Goal: Find contact information: Obtain details needed to contact an individual or organization

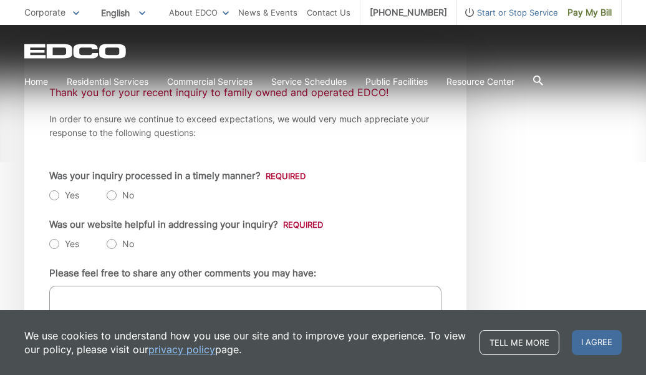
scroll to position [238, 0]
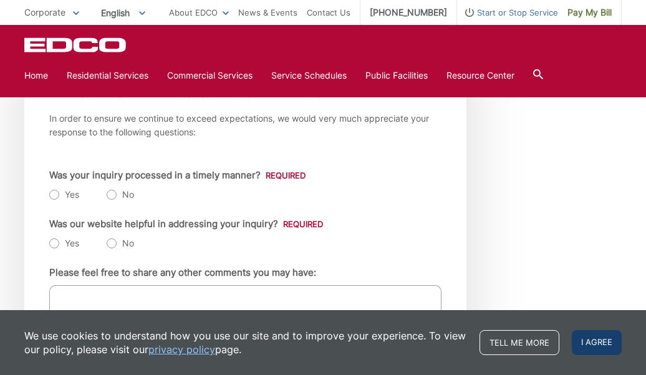
click at [597, 340] on span "I agree" at bounding box center [597, 342] width 50 height 25
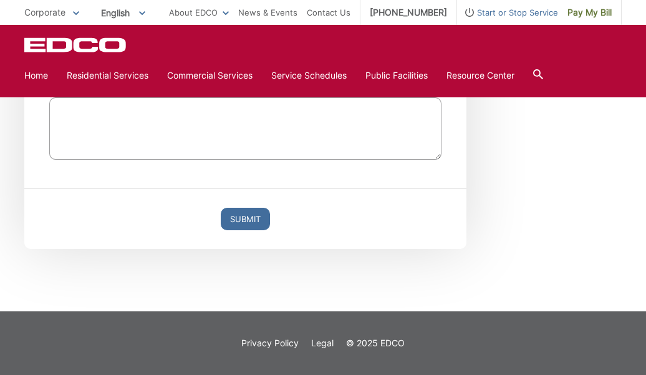
scroll to position [426, 0]
click at [44, 77] on link "Home" at bounding box center [36, 76] width 24 height 14
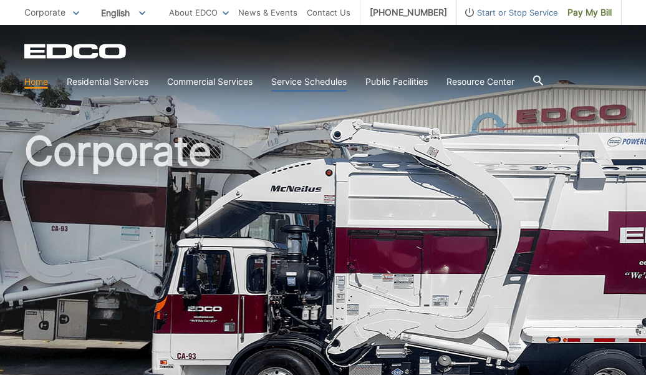
click at [316, 81] on link "Service Schedules" at bounding box center [308, 82] width 75 height 14
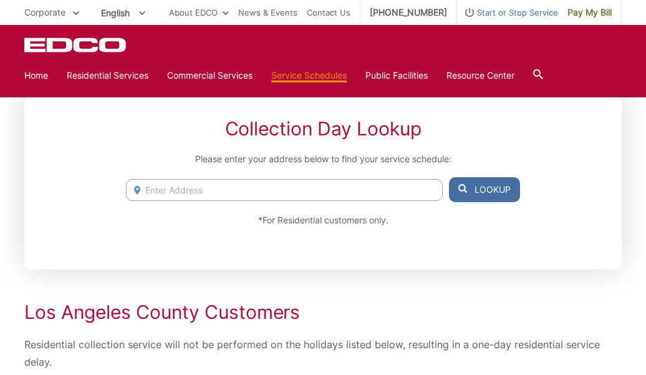
scroll to position [198, 0]
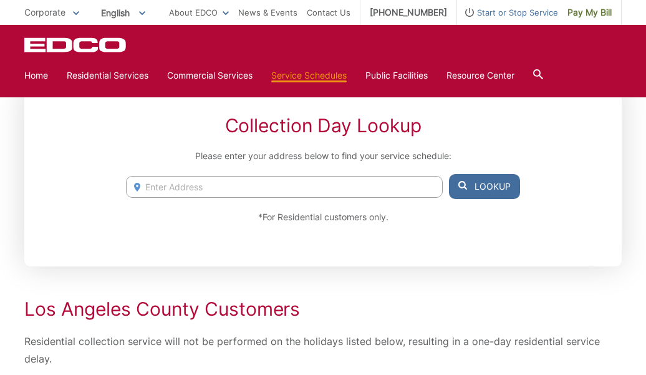
click at [208, 187] on input "Enter Address" at bounding box center [284, 187] width 317 height 22
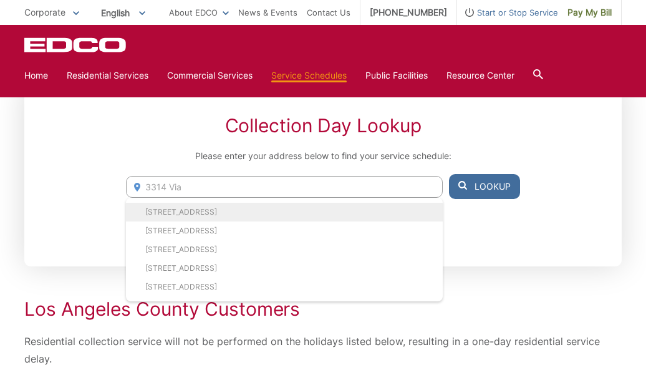
click at [248, 210] on li "3314 Via Altamira, Fallbrook, CA, 92028" at bounding box center [284, 212] width 317 height 19
type input "3314 Via Altamira, Fallbrook, CA, 92028"
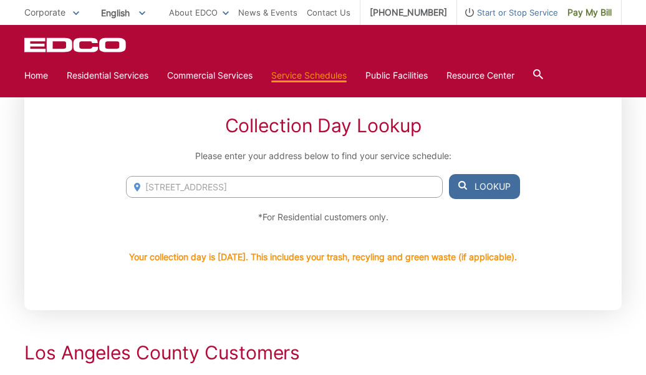
click at [484, 184] on button "Lookup" at bounding box center [484, 186] width 71 height 25
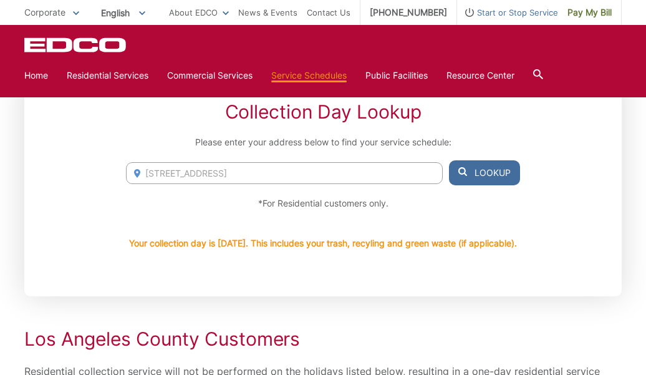
scroll to position [215, 0]
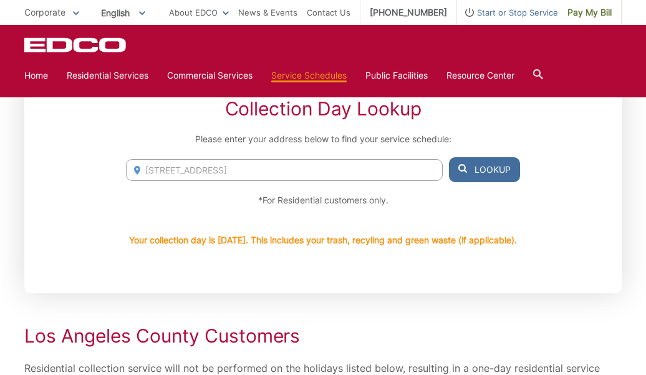
click at [487, 165] on button "Lookup" at bounding box center [484, 169] width 71 height 25
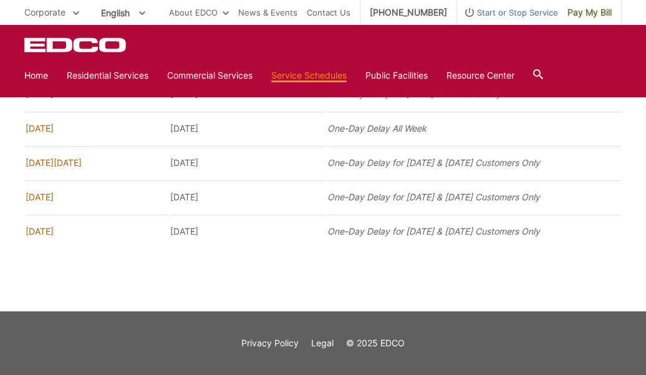
scroll to position [1343, 0]
click at [34, 72] on link "Home" at bounding box center [36, 76] width 24 height 14
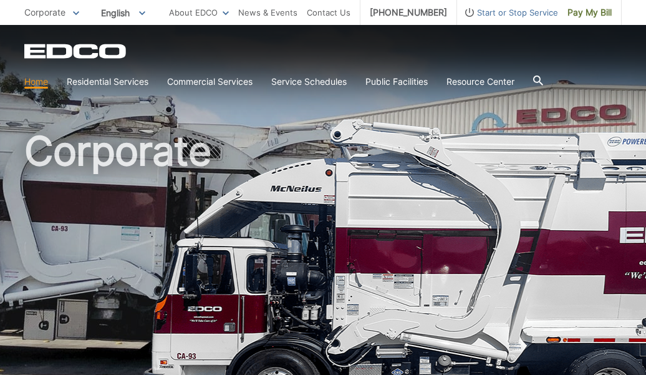
click at [543, 79] on icon at bounding box center [538, 80] width 10 height 10
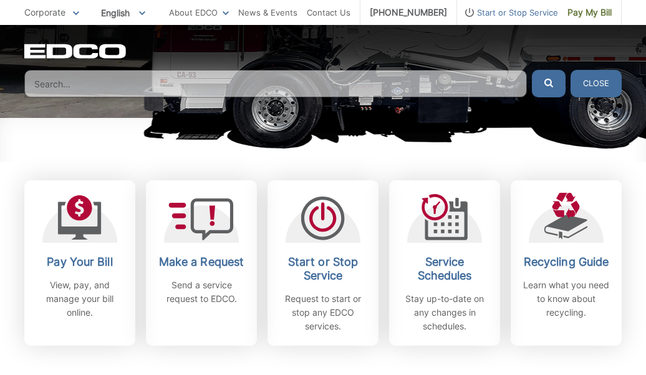
scroll to position [300, 0]
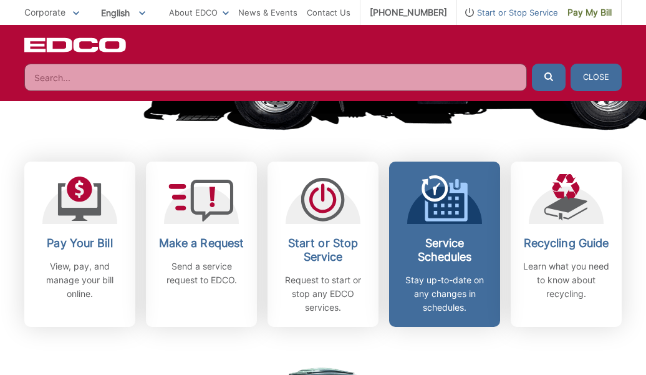
click at [423, 256] on h2 "Service Schedules" at bounding box center [445, 249] width 92 height 27
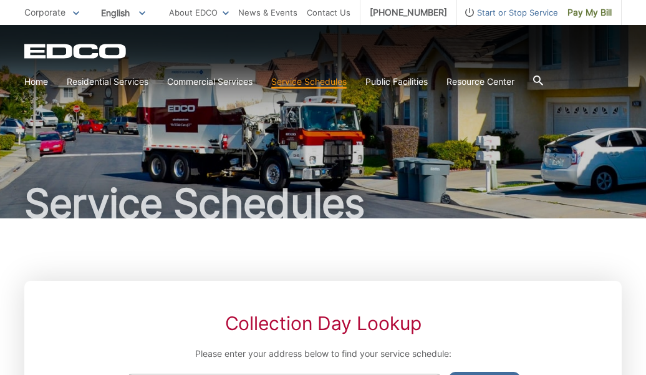
click at [543, 79] on icon at bounding box center [538, 80] width 10 height 10
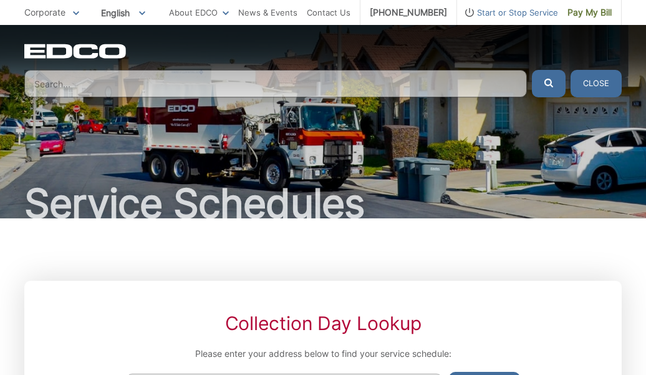
click at [473, 79] on input "Search" at bounding box center [275, 83] width 503 height 27
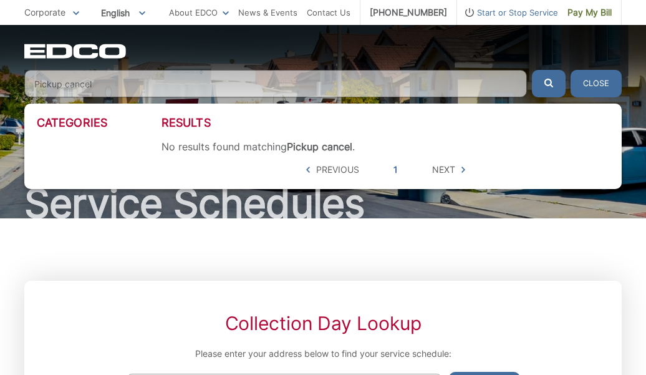
type input "Pickup cancel"
click at [549, 84] on button "submit" at bounding box center [549, 83] width 34 height 27
click at [548, 82] on icon "submit" at bounding box center [548, 83] width 9 height 9
click at [461, 167] on icon at bounding box center [463, 170] width 4 height 6
click at [445, 168] on span "Next" at bounding box center [443, 170] width 23 height 14
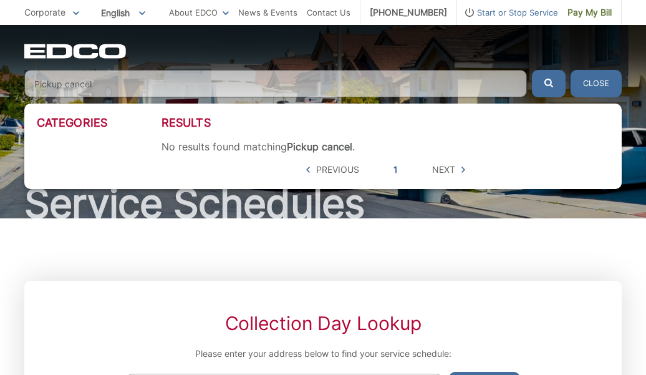
click at [349, 168] on span "Previous" at bounding box center [337, 170] width 43 height 14
click at [396, 168] on link "1" at bounding box center [396, 170] width 4 height 14
click at [594, 81] on button "Close" at bounding box center [596, 83] width 51 height 27
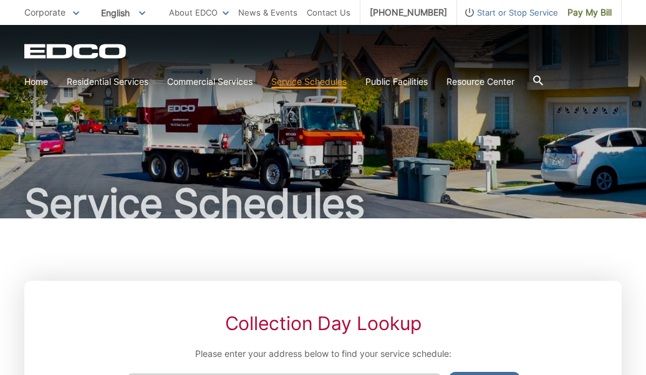
click at [306, 82] on link "Service Schedules" at bounding box center [308, 82] width 75 height 14
click at [337, 12] on link "Contact Us" at bounding box center [329, 13] width 44 height 14
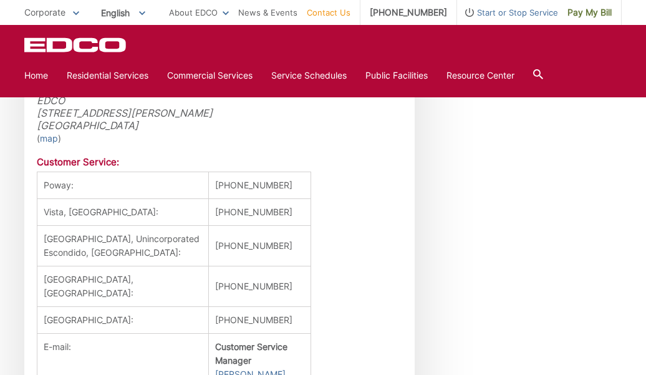
scroll to position [1159, 0]
click at [281, 199] on td "[PHONE_NUMBER]" at bounding box center [260, 212] width 102 height 27
click at [291, 199] on td "[PHONE_NUMBER]" at bounding box center [260, 212] width 102 height 27
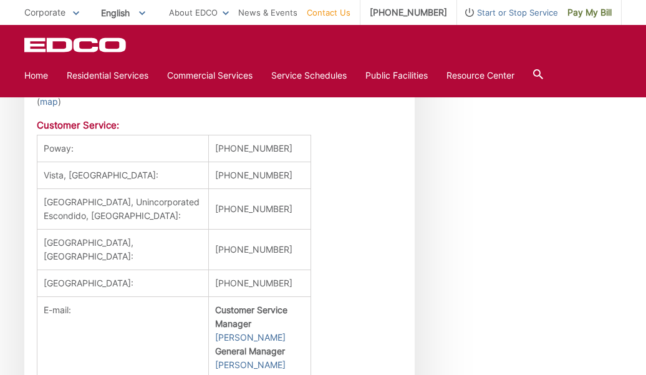
scroll to position [1196, 0]
click at [264, 359] on link "Jim Ambroso" at bounding box center [250, 366] width 70 height 14
